Goal: Information Seeking & Learning: Learn about a topic

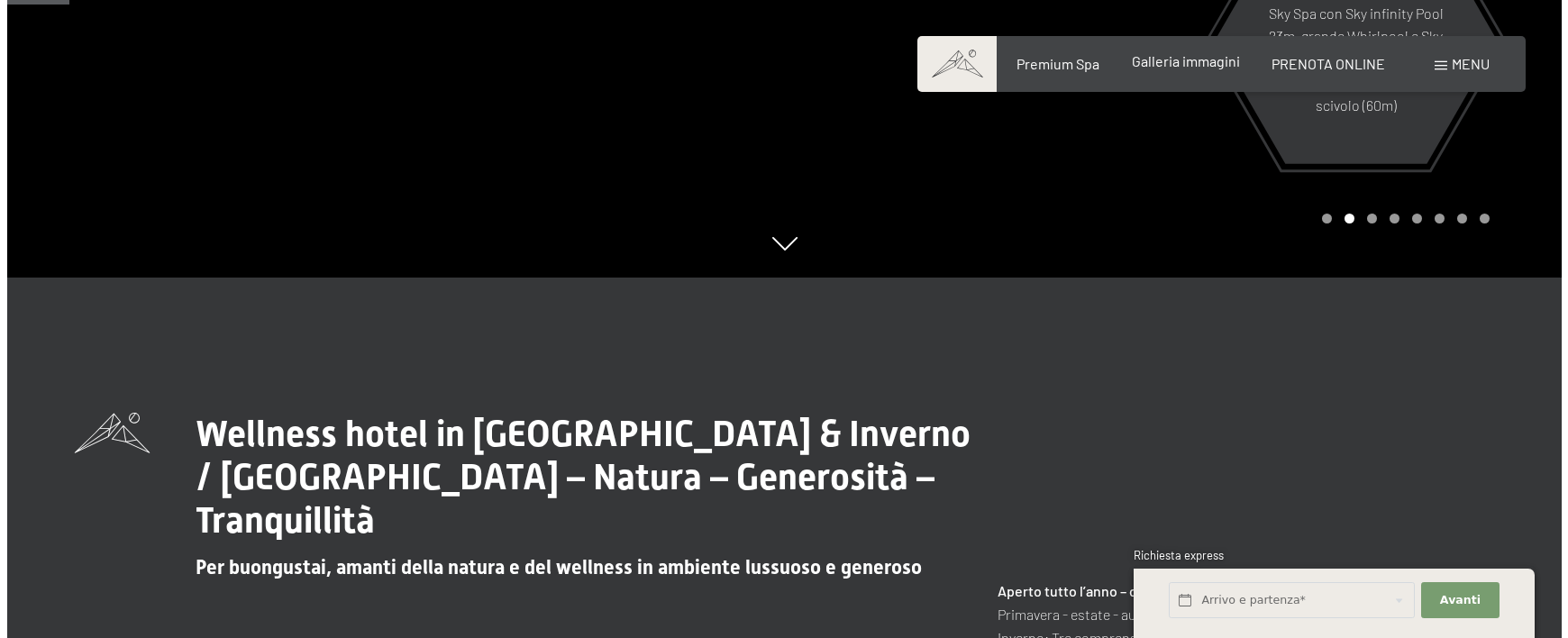
scroll to position [540, 0]
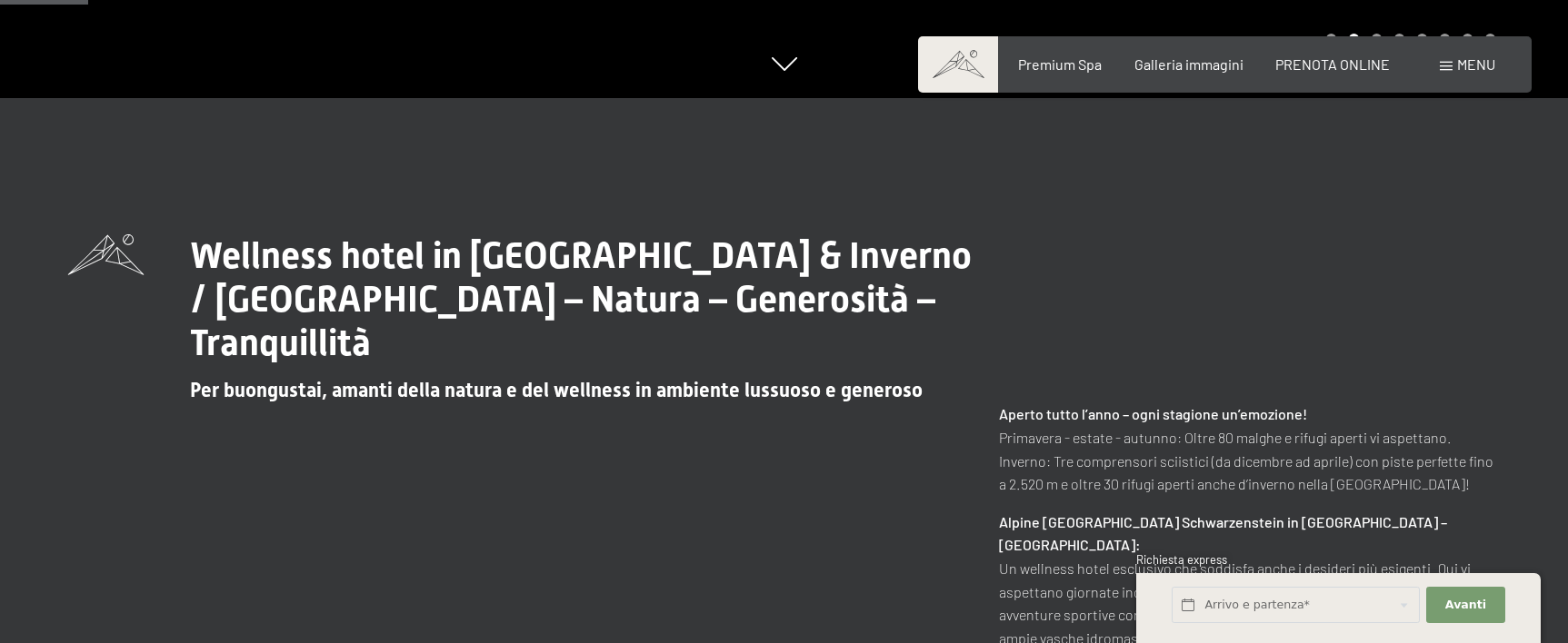
click at [1461, 62] on span "Menu" at bounding box center [1477, 63] width 39 height 17
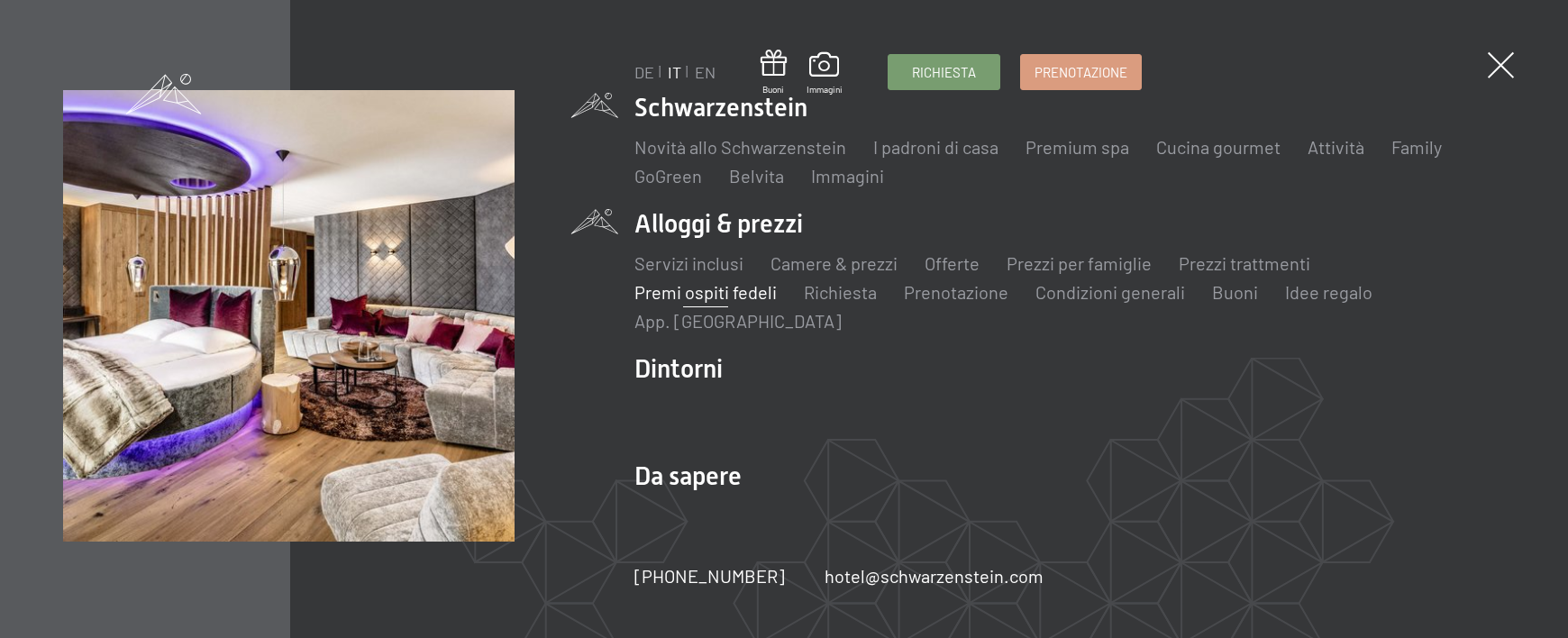
click at [777, 282] on link "Premi ospiti fedeli" at bounding box center [705, 293] width 142 height 22
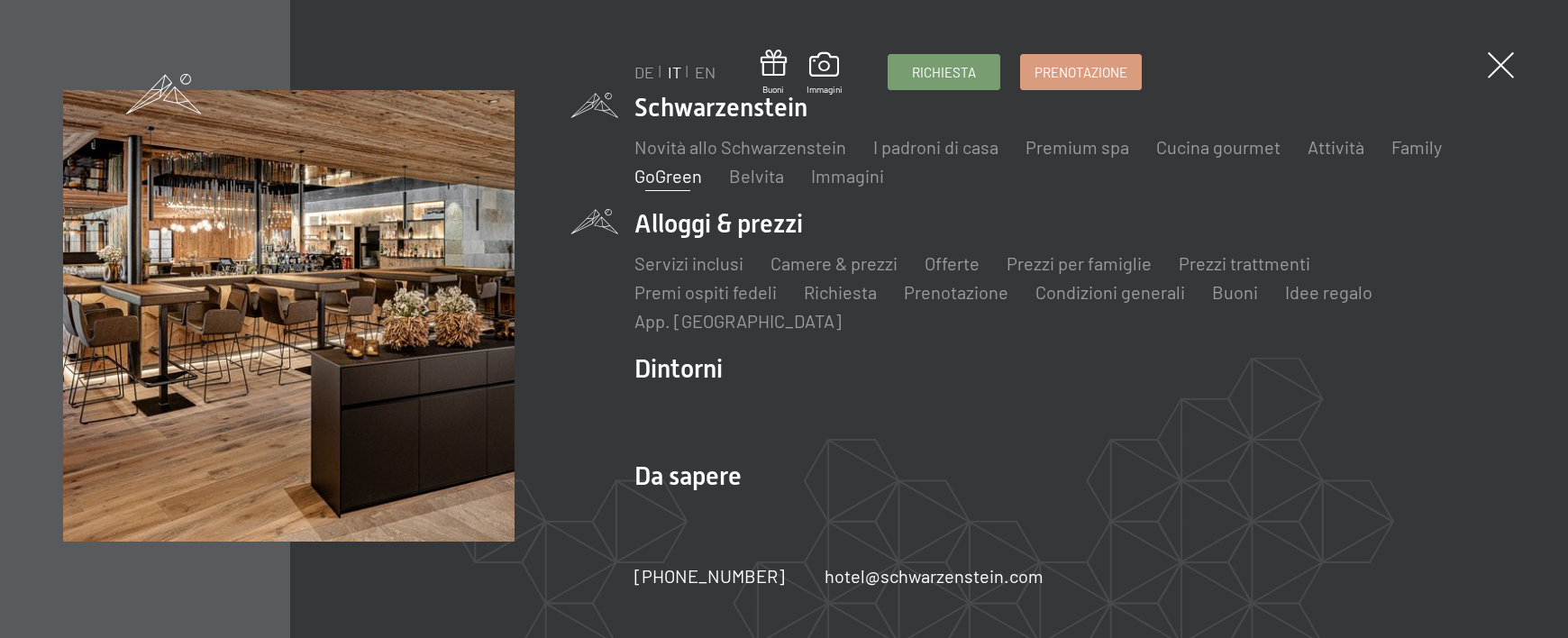
click at [689, 178] on link "GoGreen" at bounding box center [668, 176] width 67 height 22
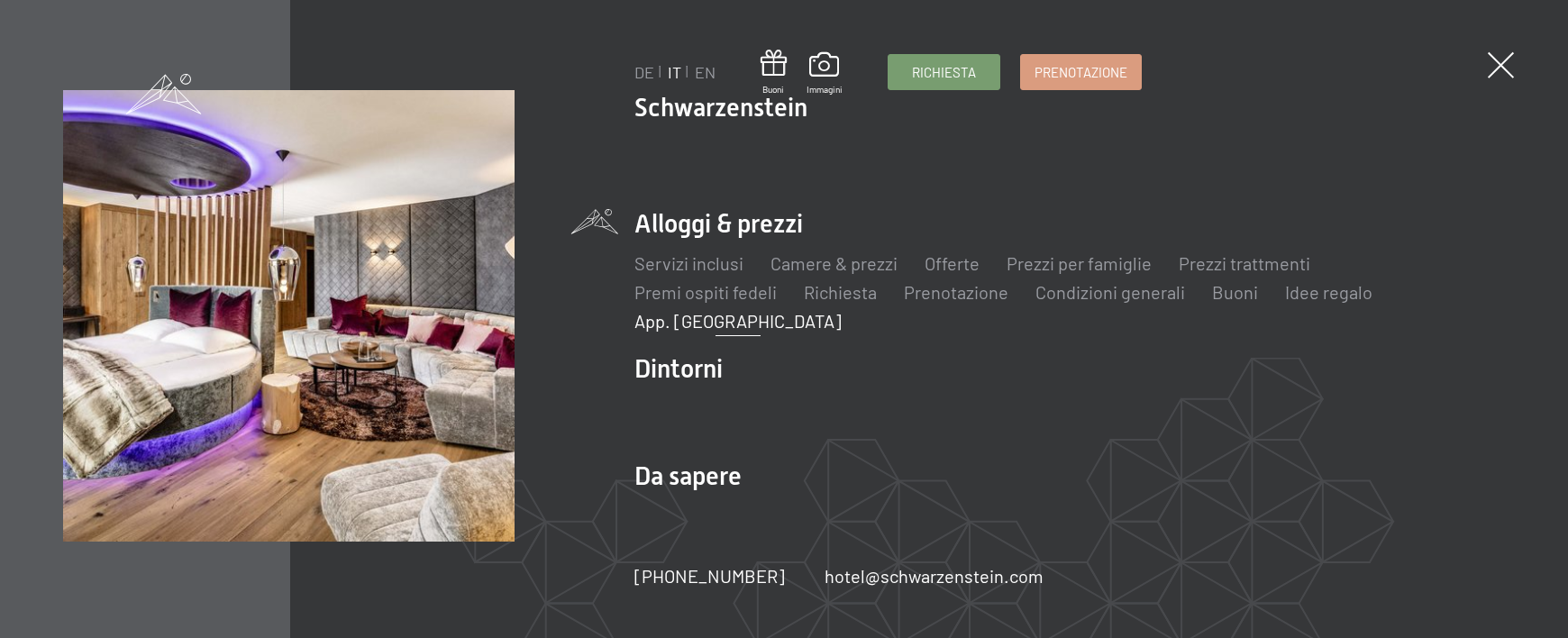
click at [842, 310] on link "App. [GEOGRAPHIC_DATA]" at bounding box center [737, 321] width 207 height 22
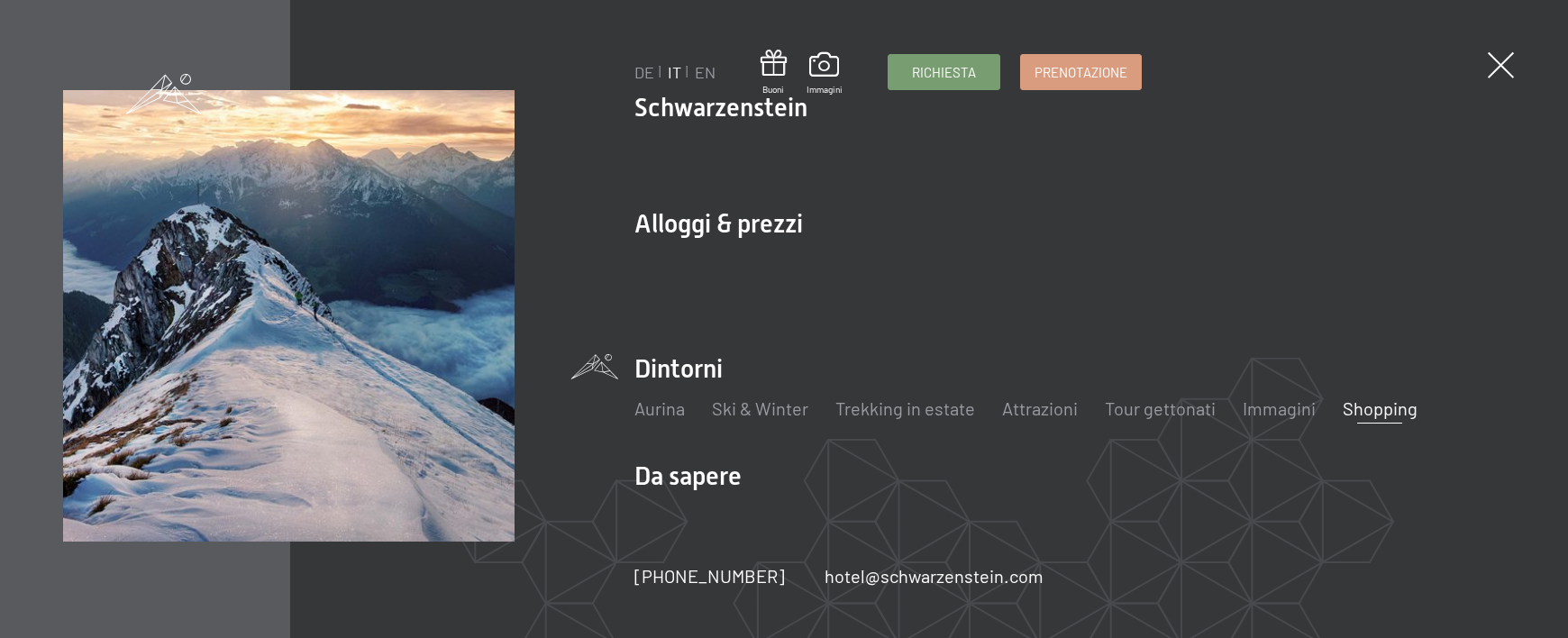
click at [1383, 397] on link "Shopping" at bounding box center [1380, 408] width 75 height 22
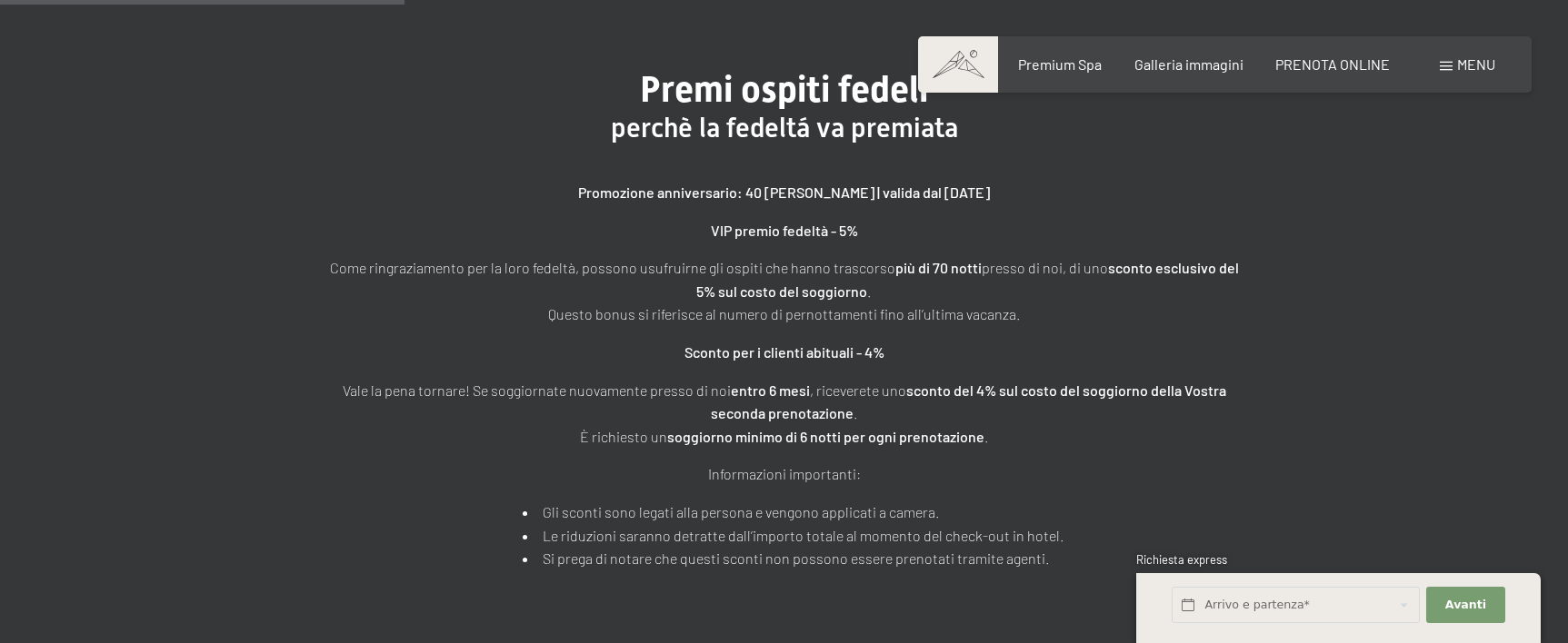
scroll to position [636, 0]
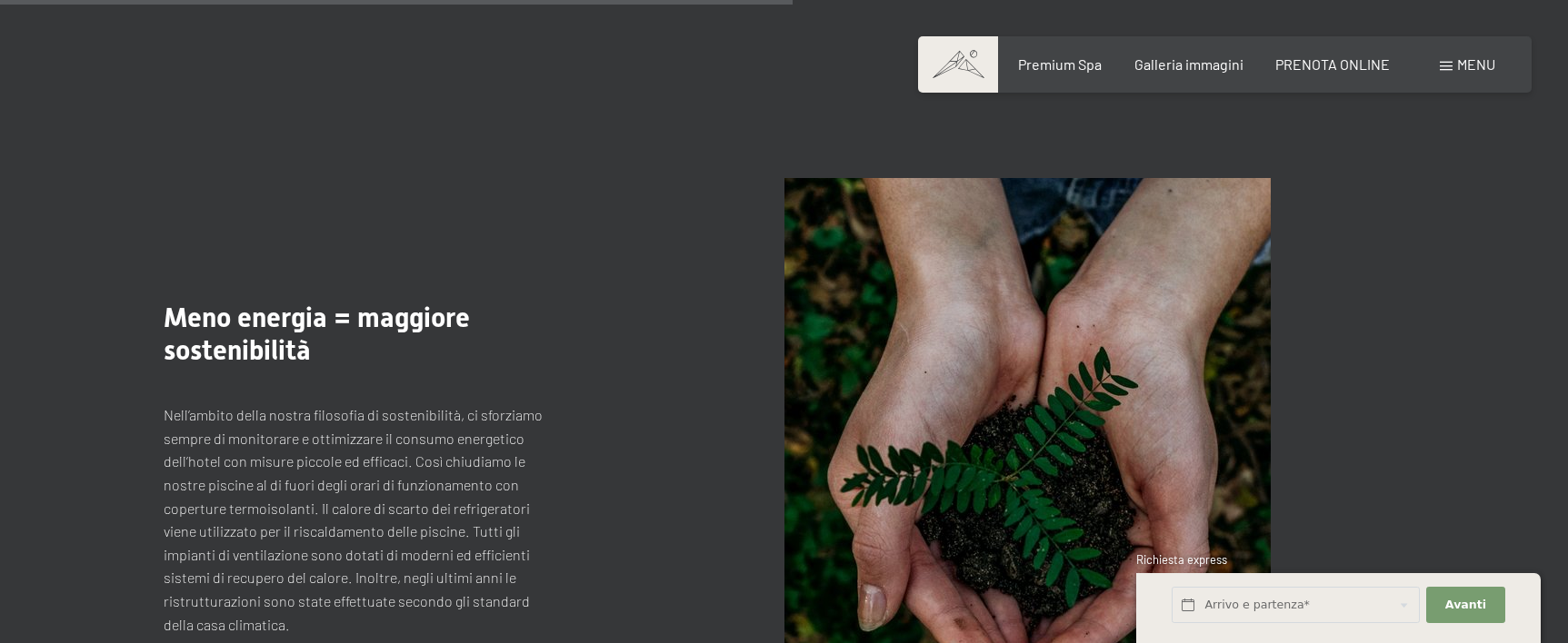
scroll to position [2634, 0]
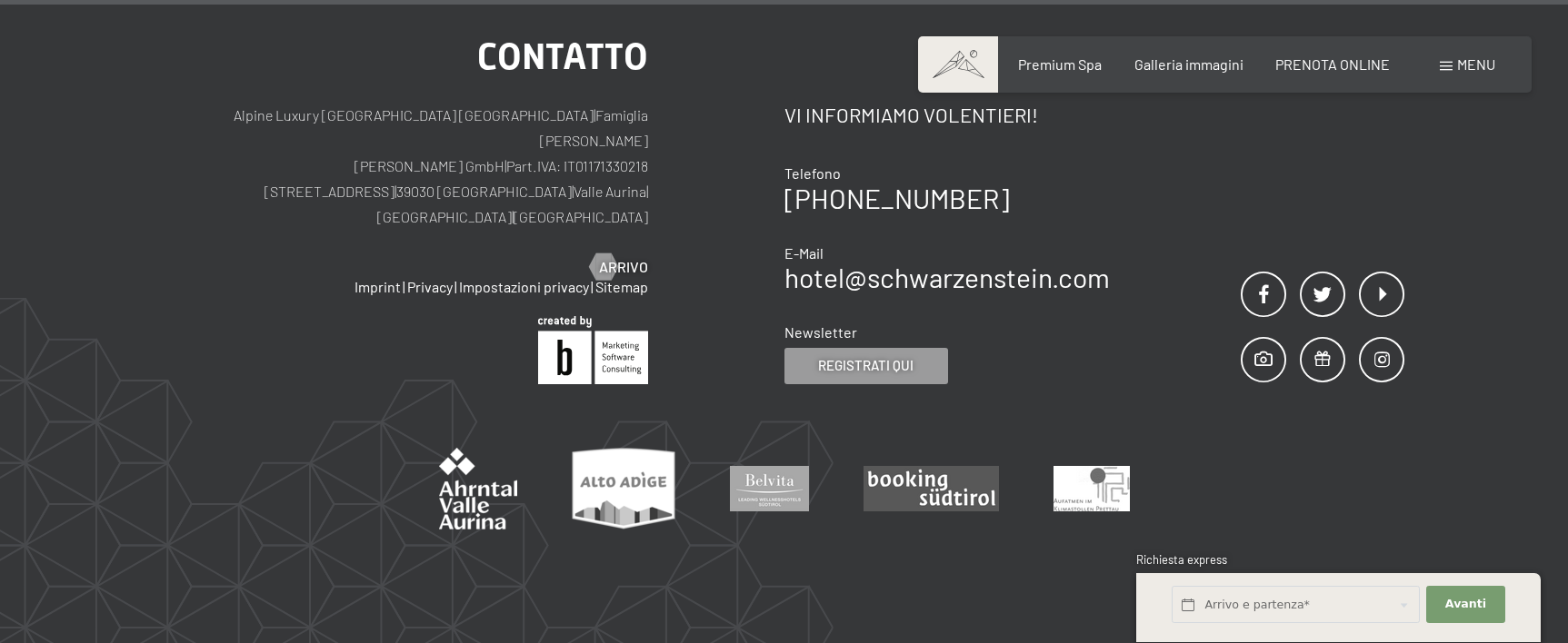
scroll to position [3852, 0]
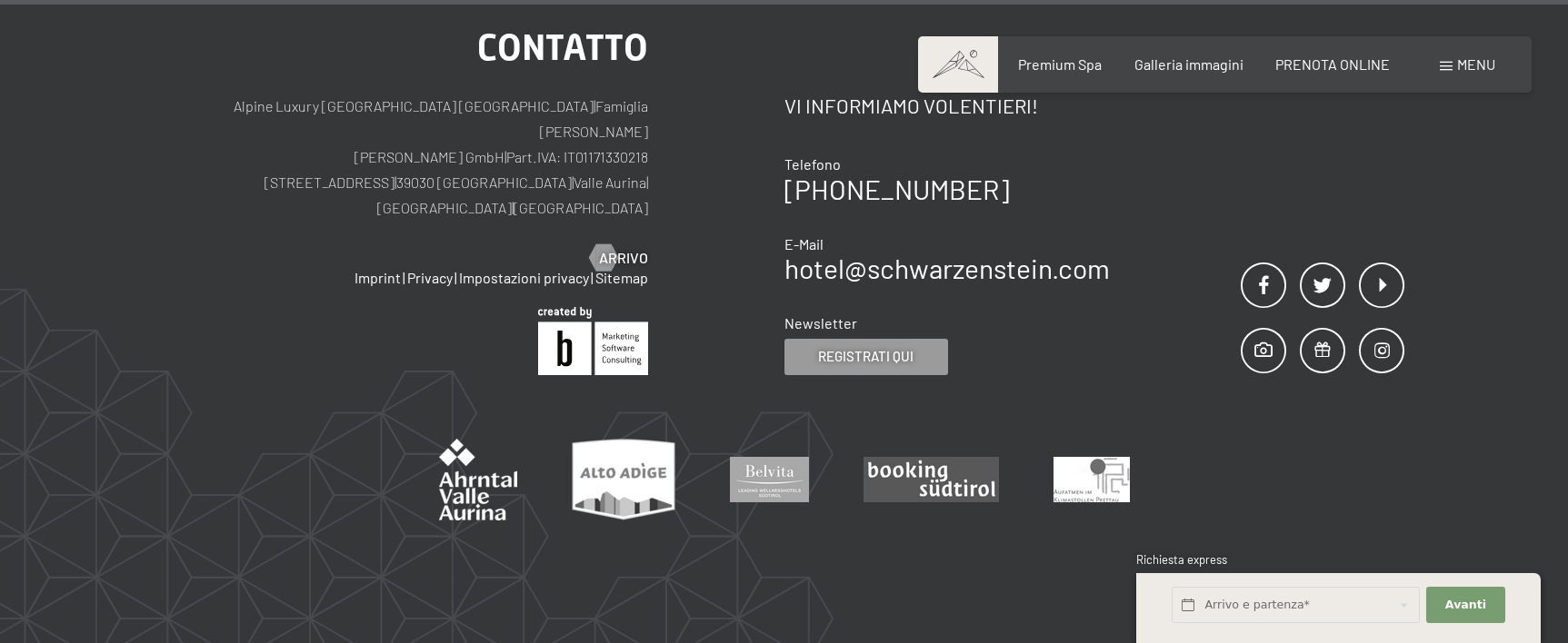
click at [1483, 62] on span "Menu" at bounding box center [1477, 63] width 39 height 17
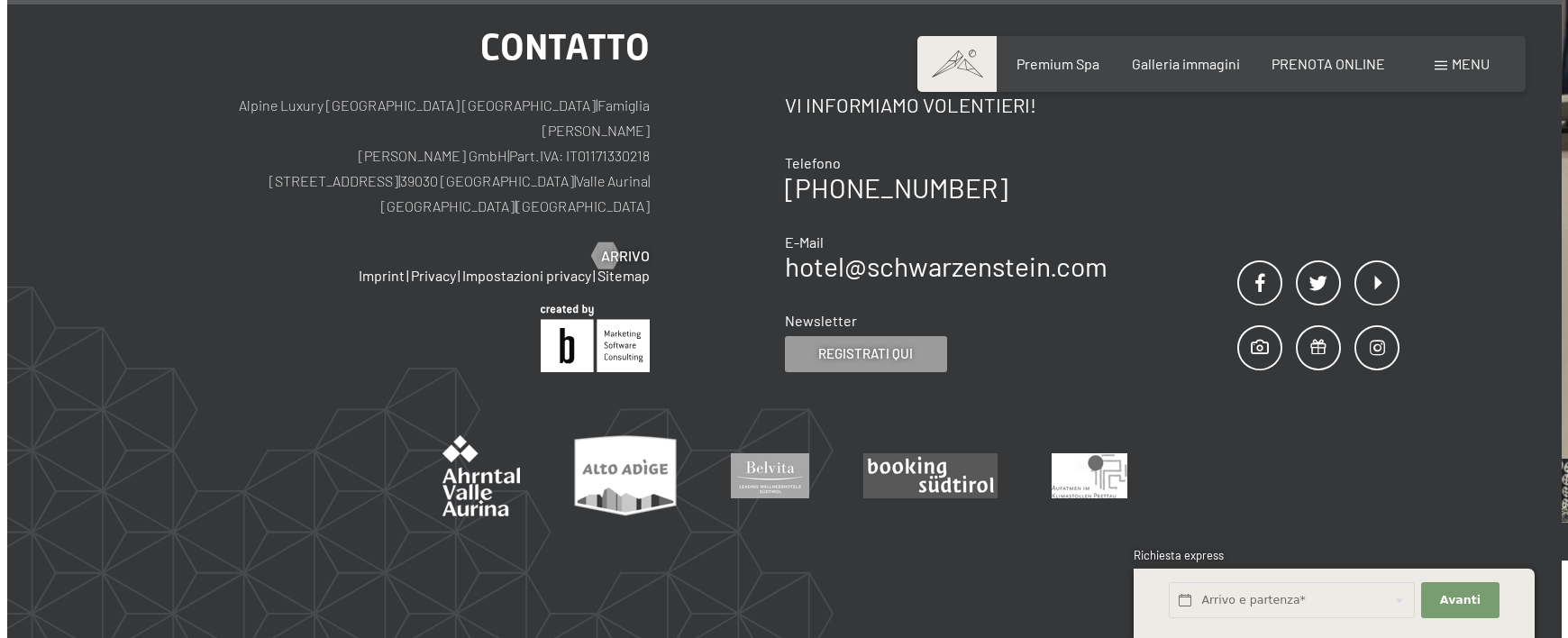
scroll to position [3837, 0]
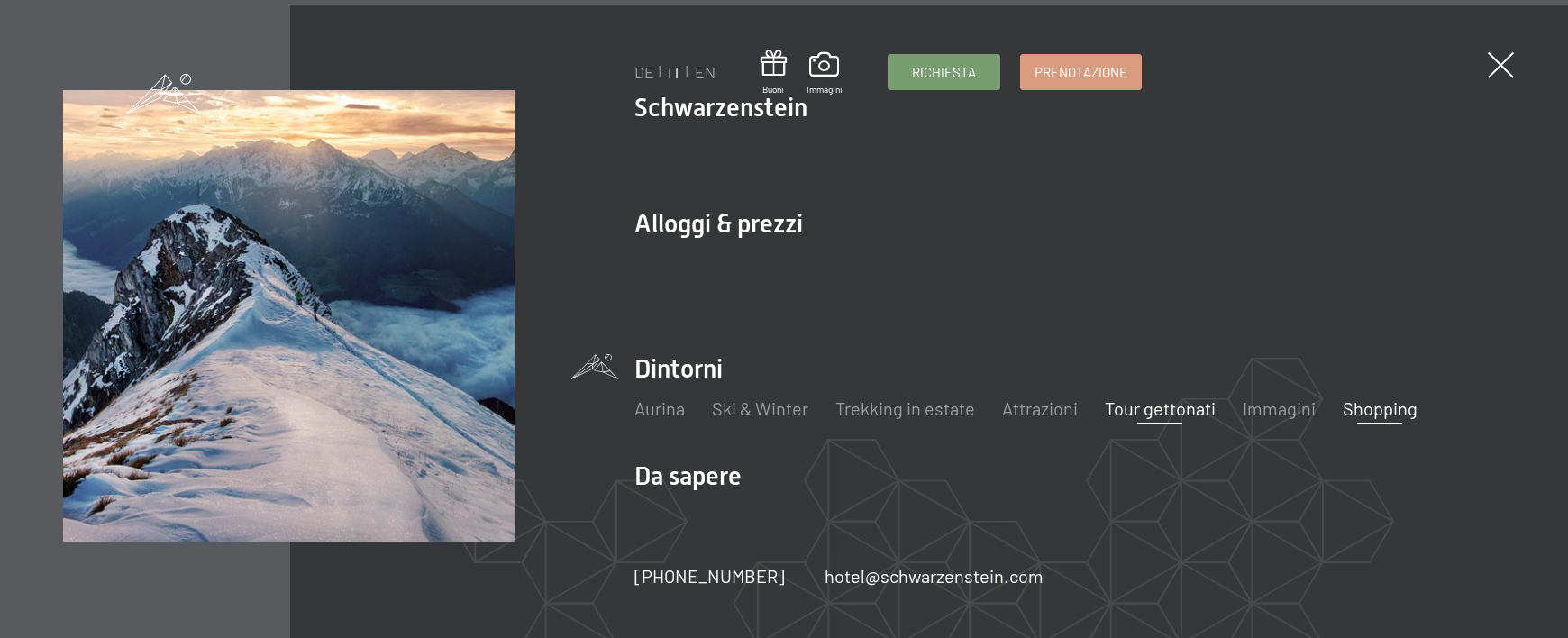
click at [1140, 397] on link "Tour gettonati" at bounding box center [1161, 408] width 111 height 22
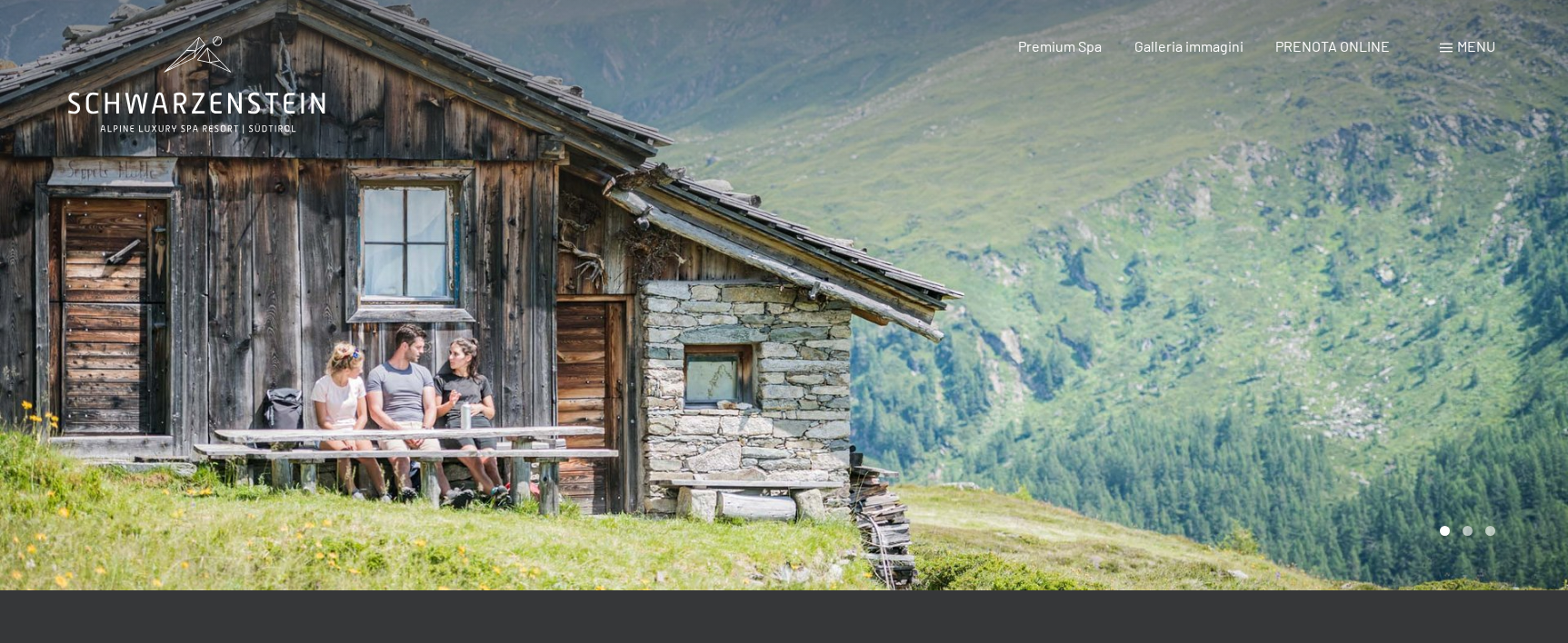
click at [1460, 43] on span "Menu" at bounding box center [1477, 46] width 39 height 17
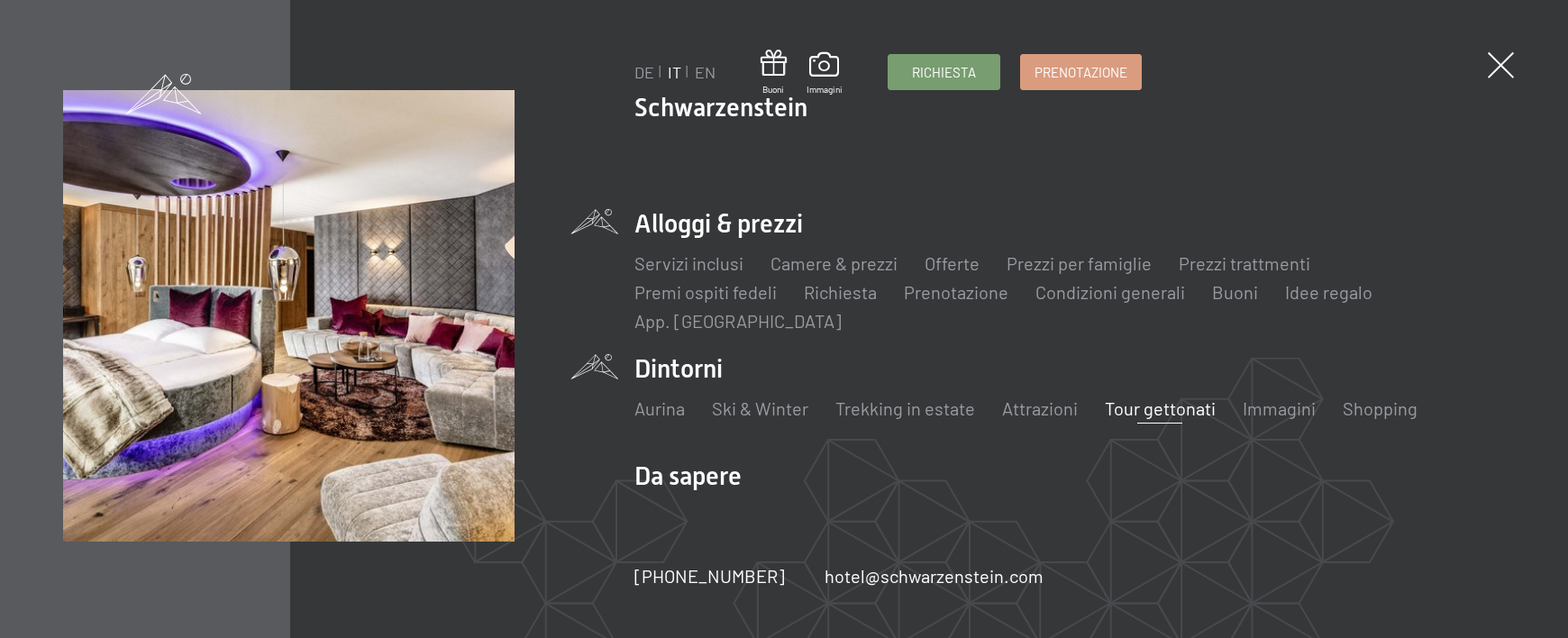
click at [1304, 221] on li "Alloggi & prezzi Servizi inclusi Camere & prezzi Lista Offerte Lista Prezzi per…" at bounding box center [1070, 270] width 871 height 127
click at [674, 265] on link "Servizi inclusi" at bounding box center [689, 263] width 109 height 22
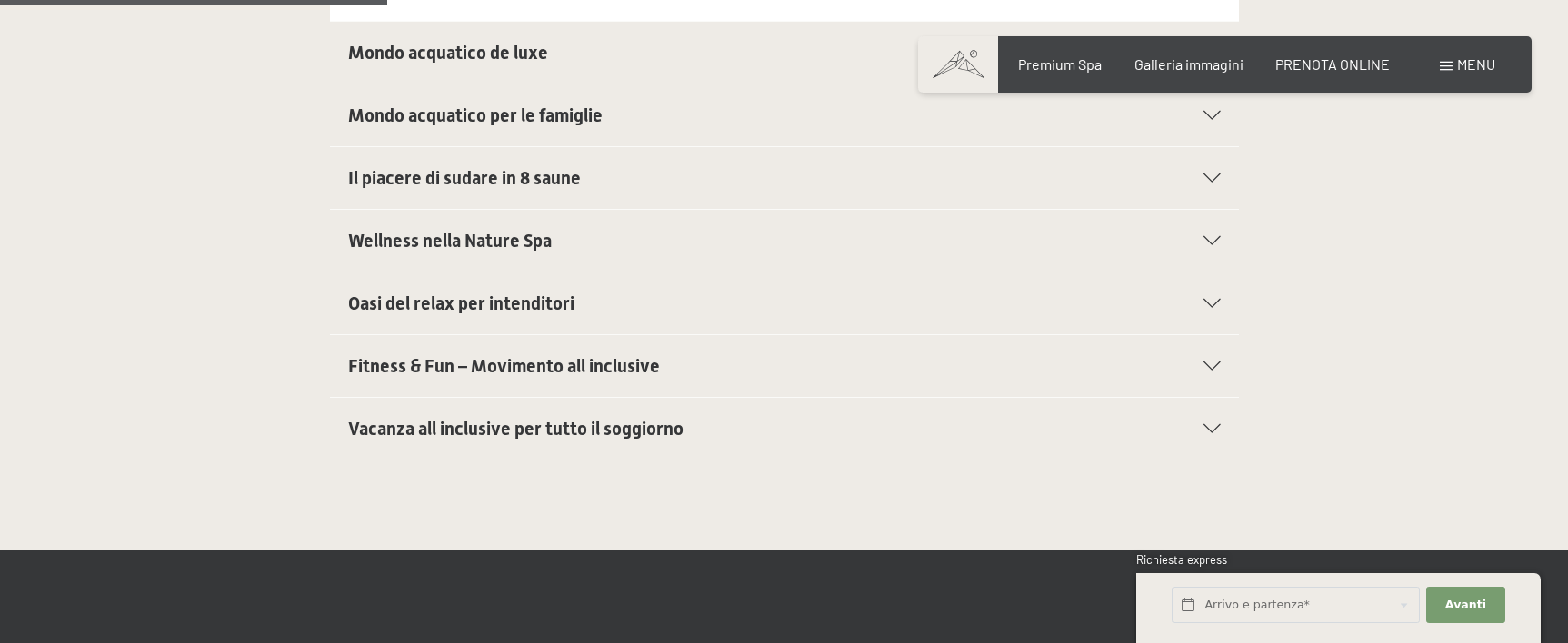
scroll to position [999, 0]
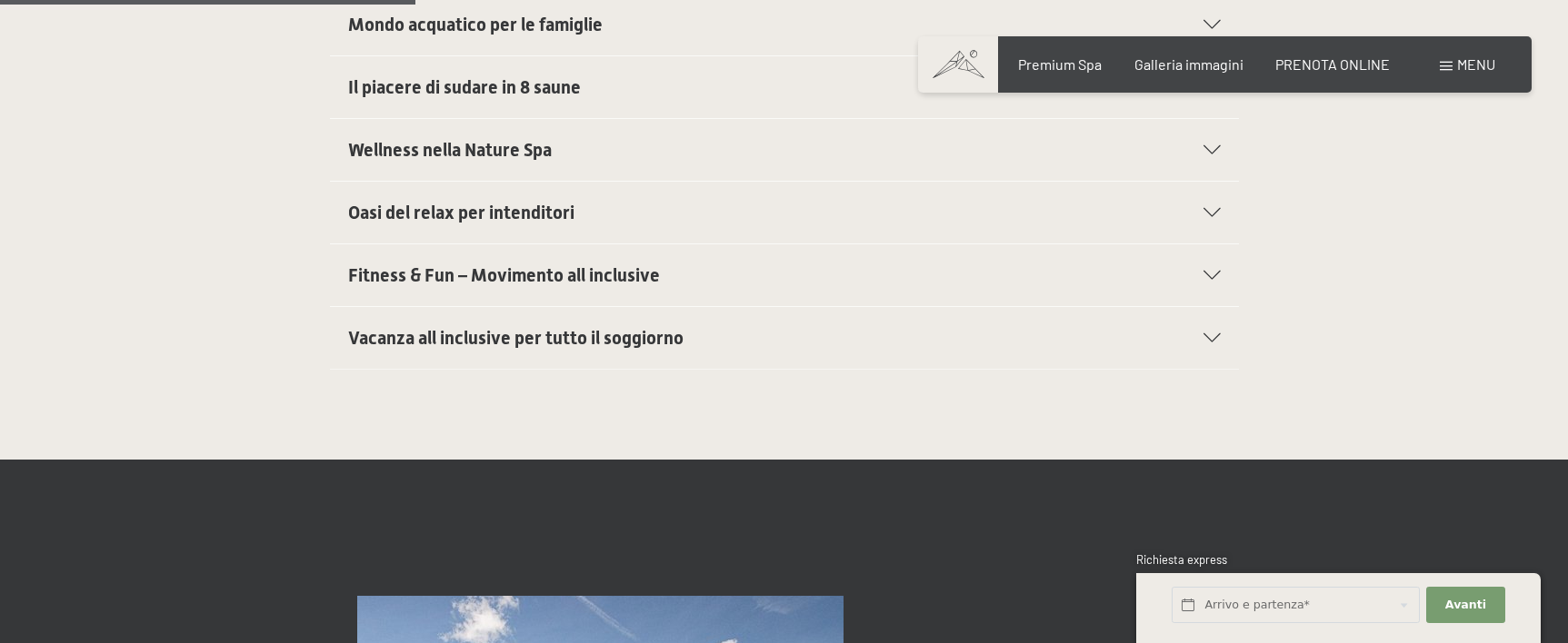
click at [1206, 211] on icon at bounding box center [1212, 213] width 17 height 9
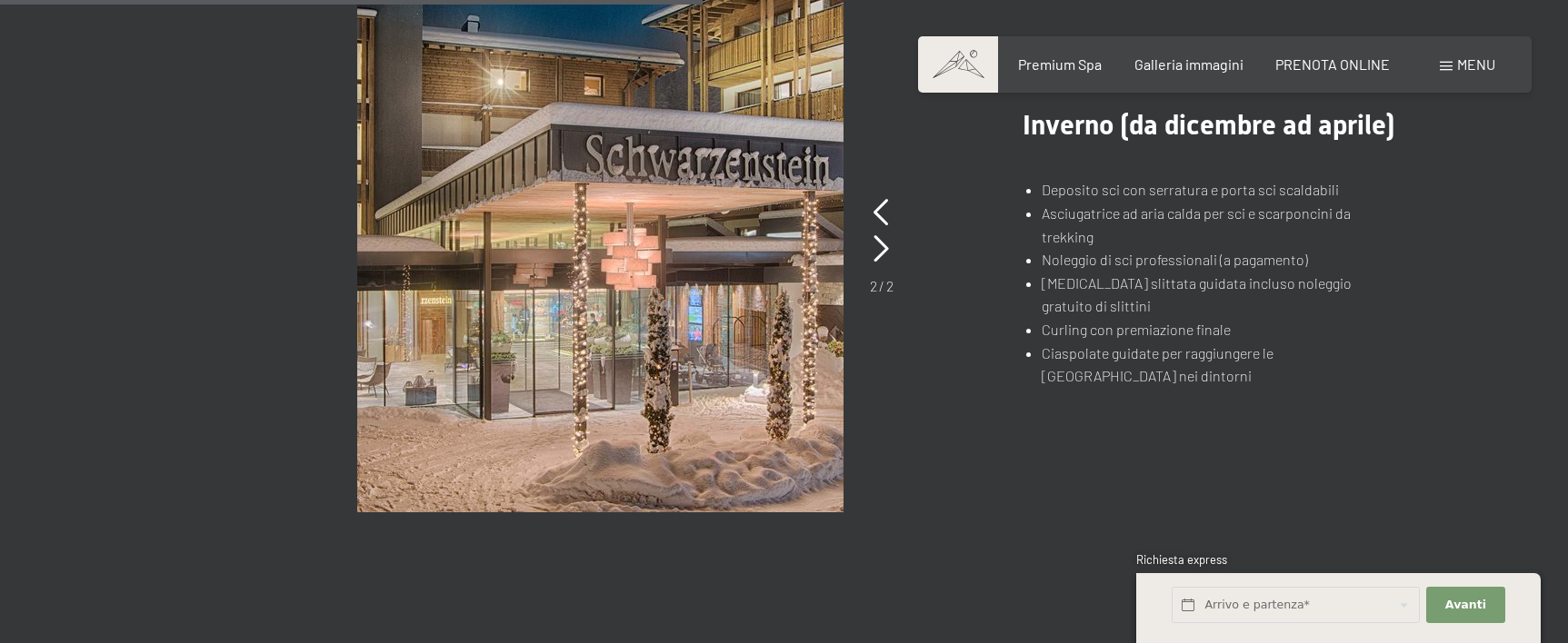
scroll to position [1678, 0]
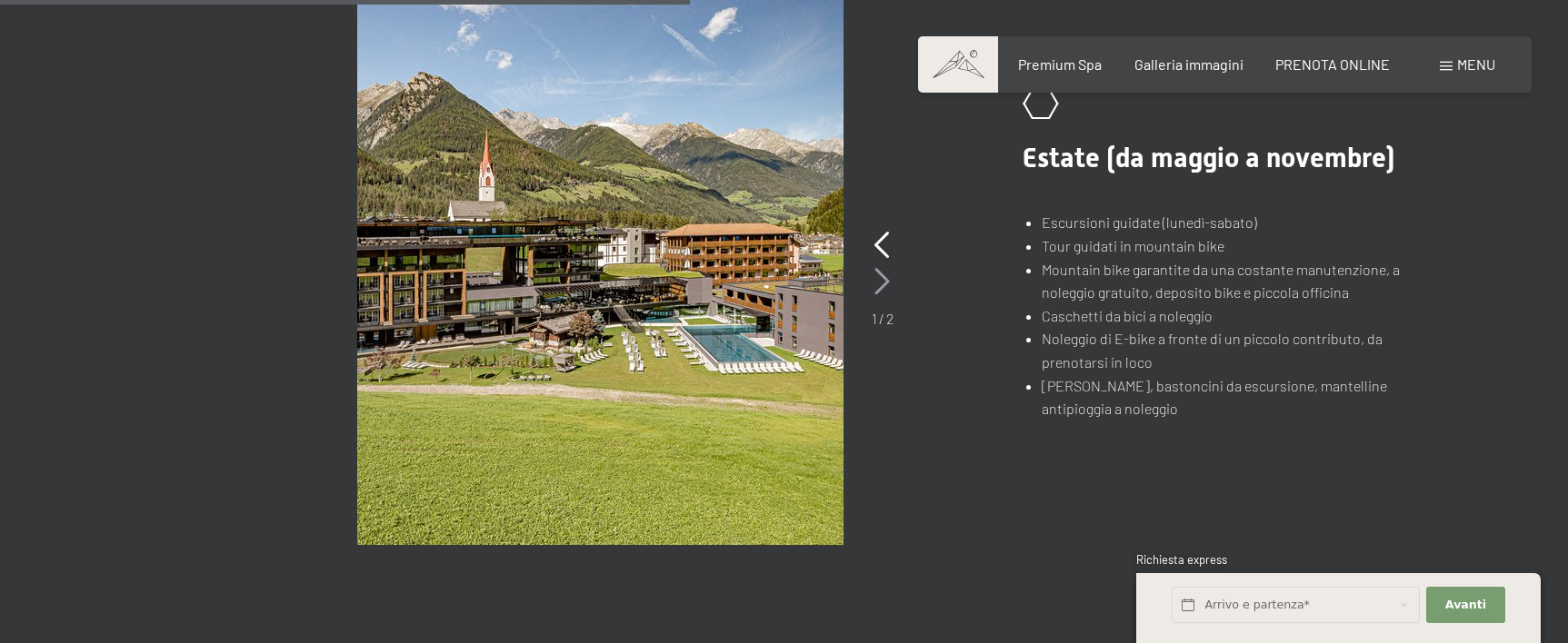
click at [878, 282] on icon at bounding box center [882, 282] width 16 height 28
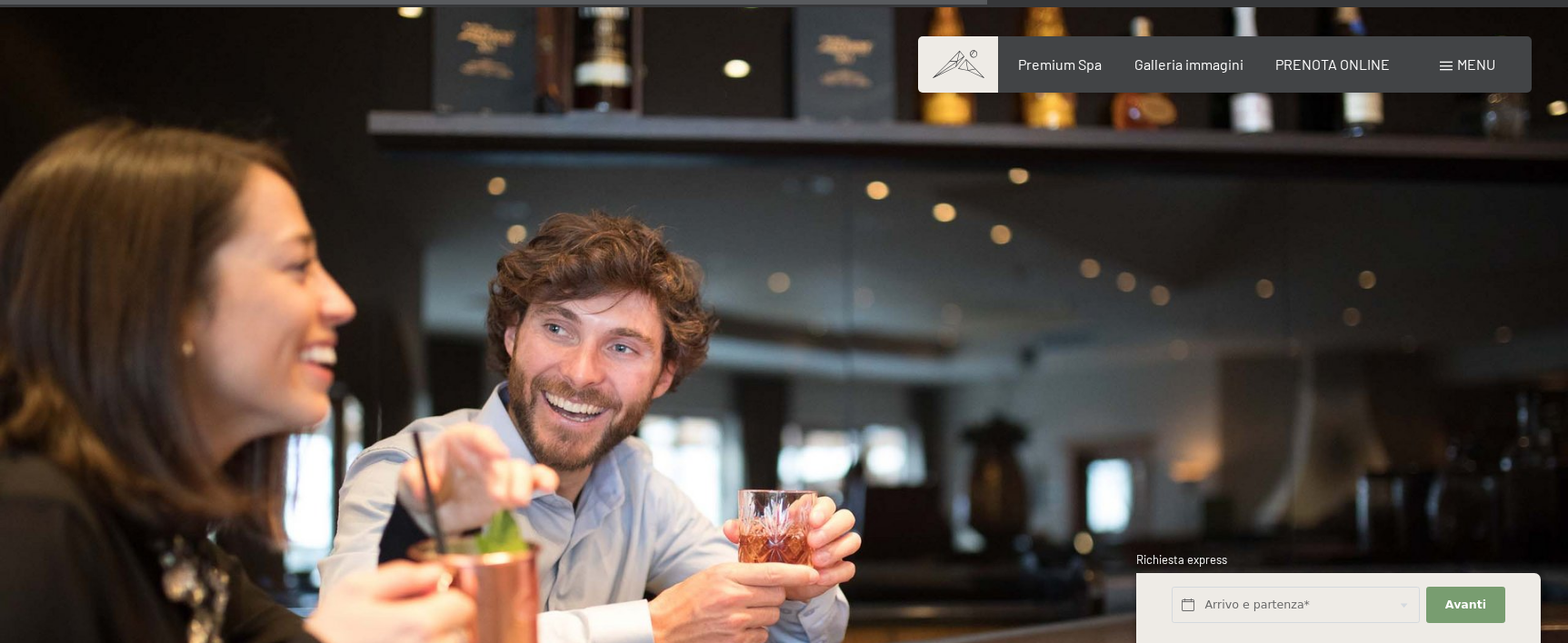
scroll to position [2352, 0]
